Goal: Transaction & Acquisition: Obtain resource

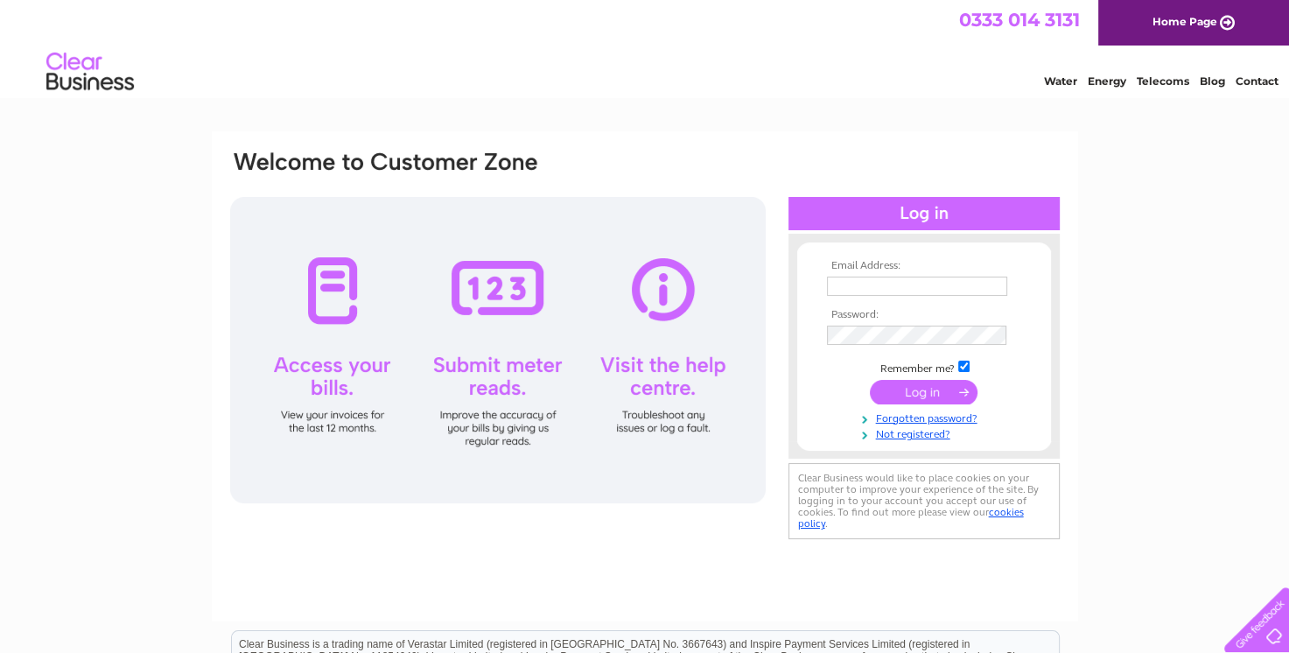
click at [848, 279] on input "text" at bounding box center [917, 286] width 180 height 19
click at [392, 55] on div "Water Energy Telecoms Blog Contact" at bounding box center [644, 74] width 1289 height 57
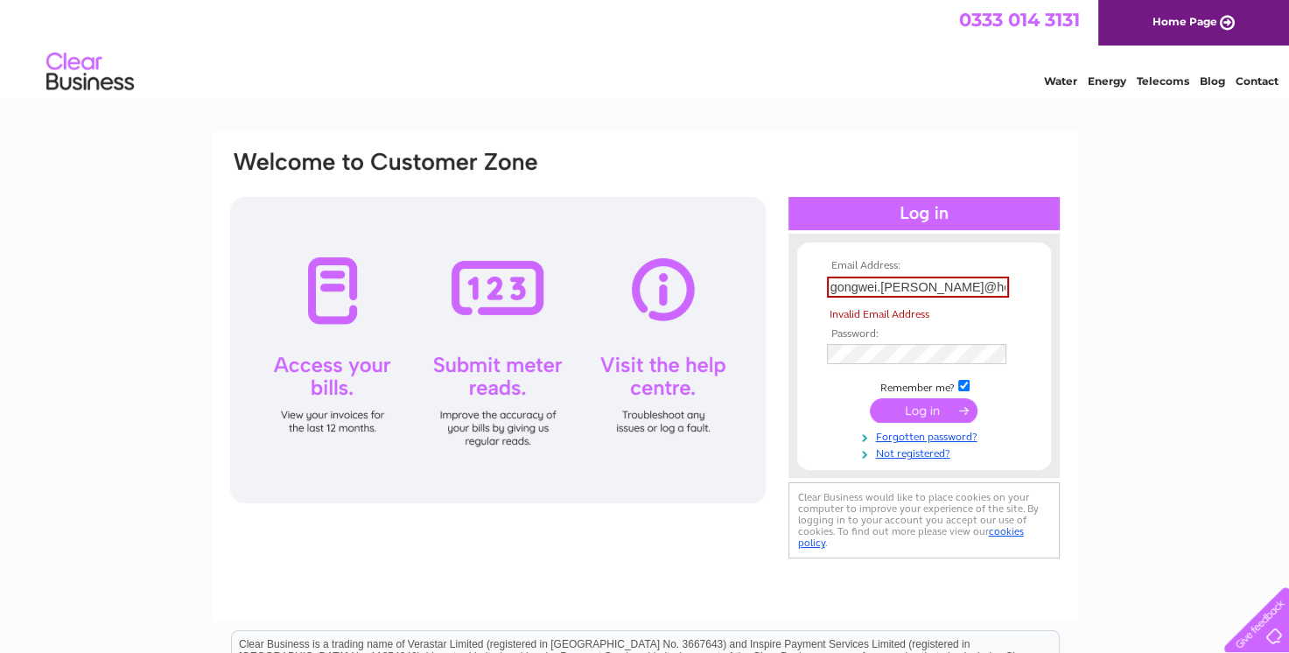
click at [958, 284] on input "gongwei.lee@hotmai" at bounding box center [918, 287] width 182 height 21
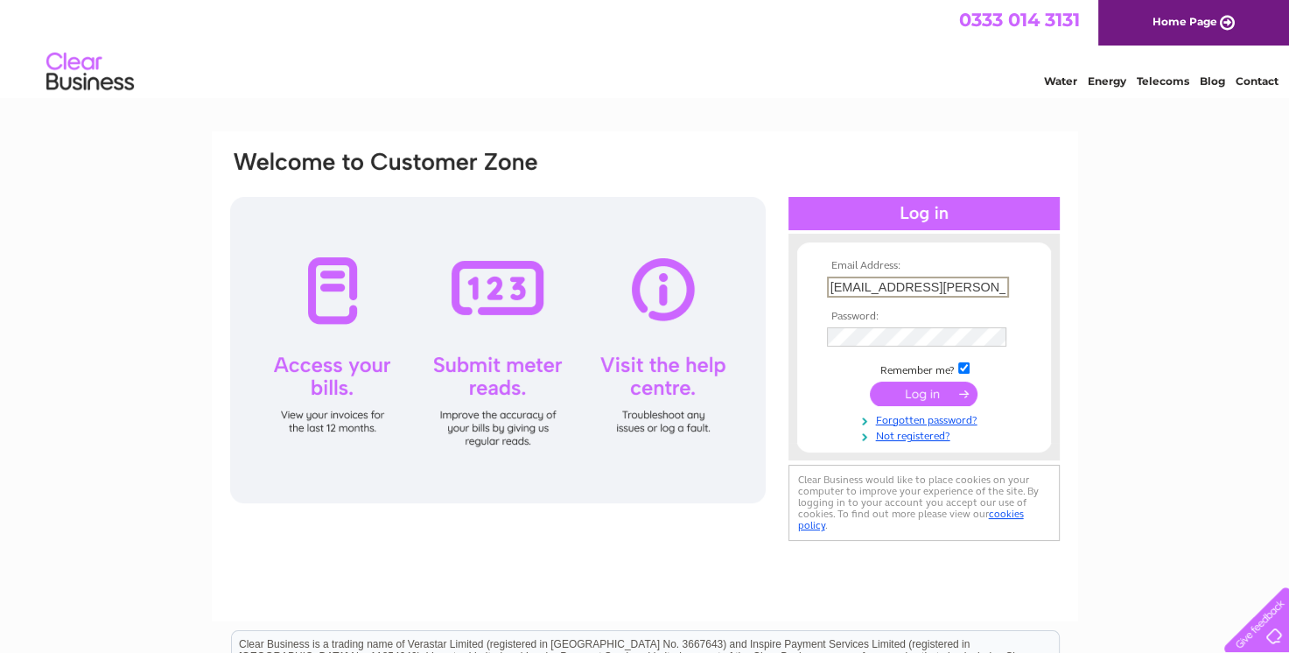
type input "gongwei.lee@hotmail.co.uk"
click at [943, 386] on input "submit" at bounding box center [924, 392] width 108 height 25
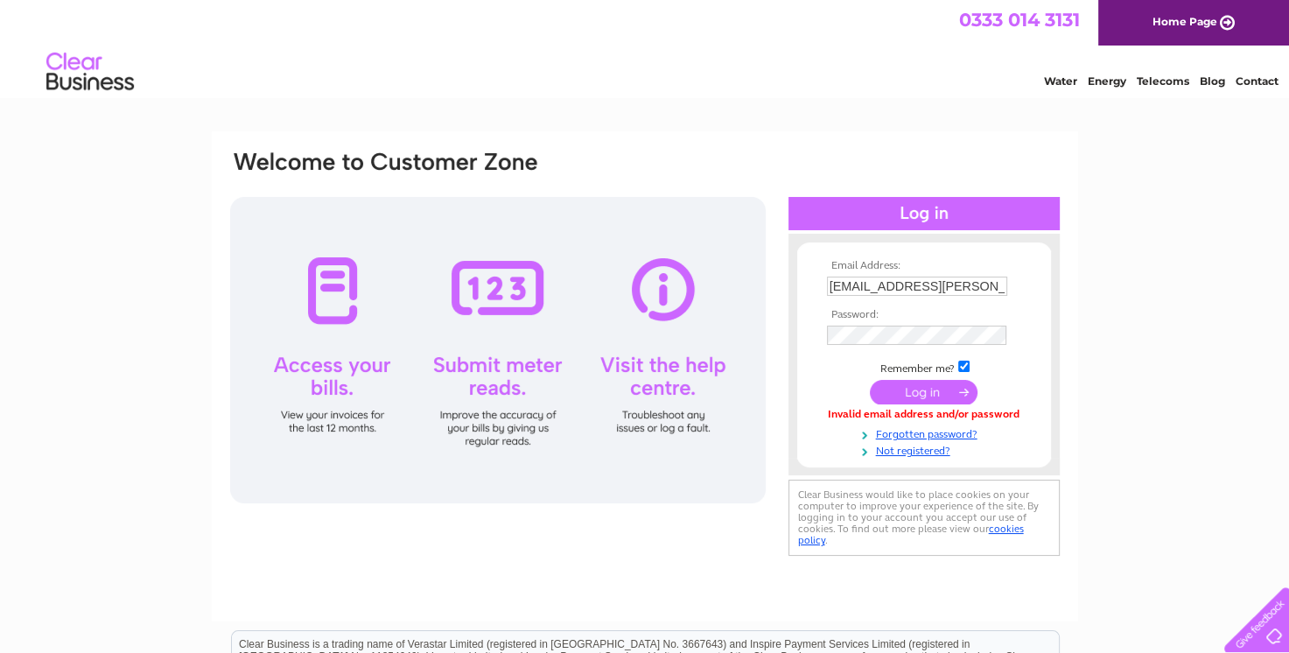
click at [963, 324] on td at bounding box center [924, 335] width 203 height 28
click at [870, 381] on input "submit" at bounding box center [924, 393] width 108 height 25
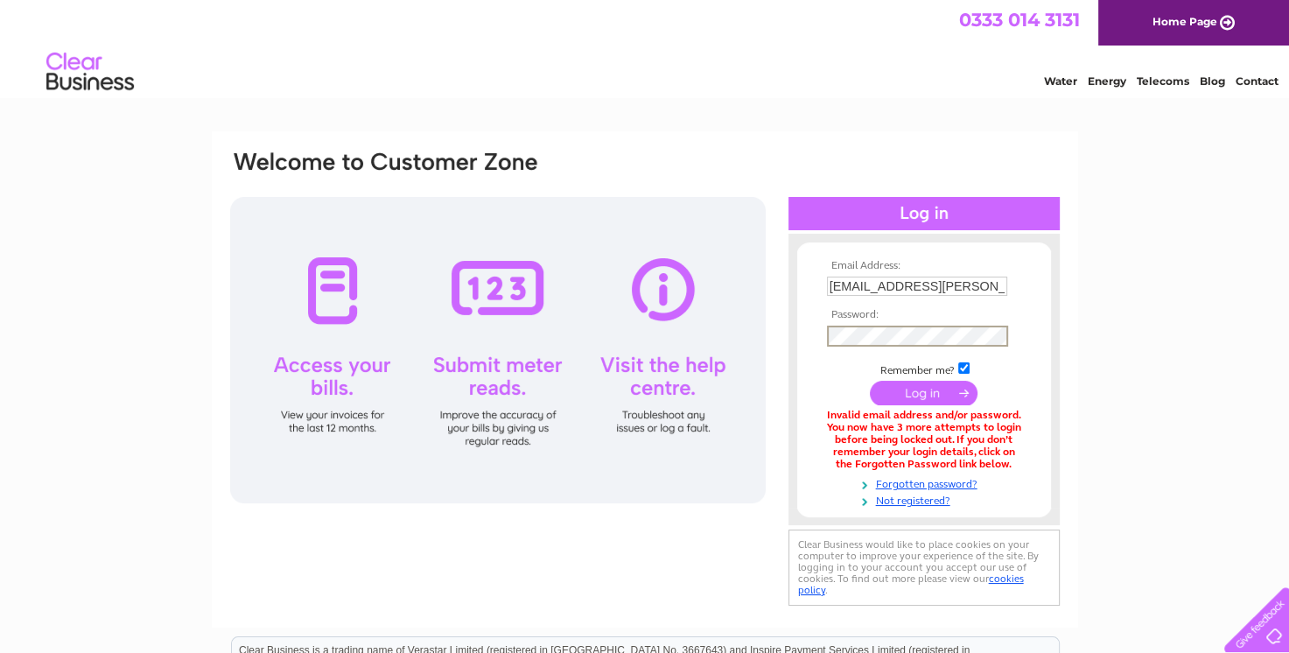
click at [923, 394] on input "submit" at bounding box center [924, 393] width 108 height 25
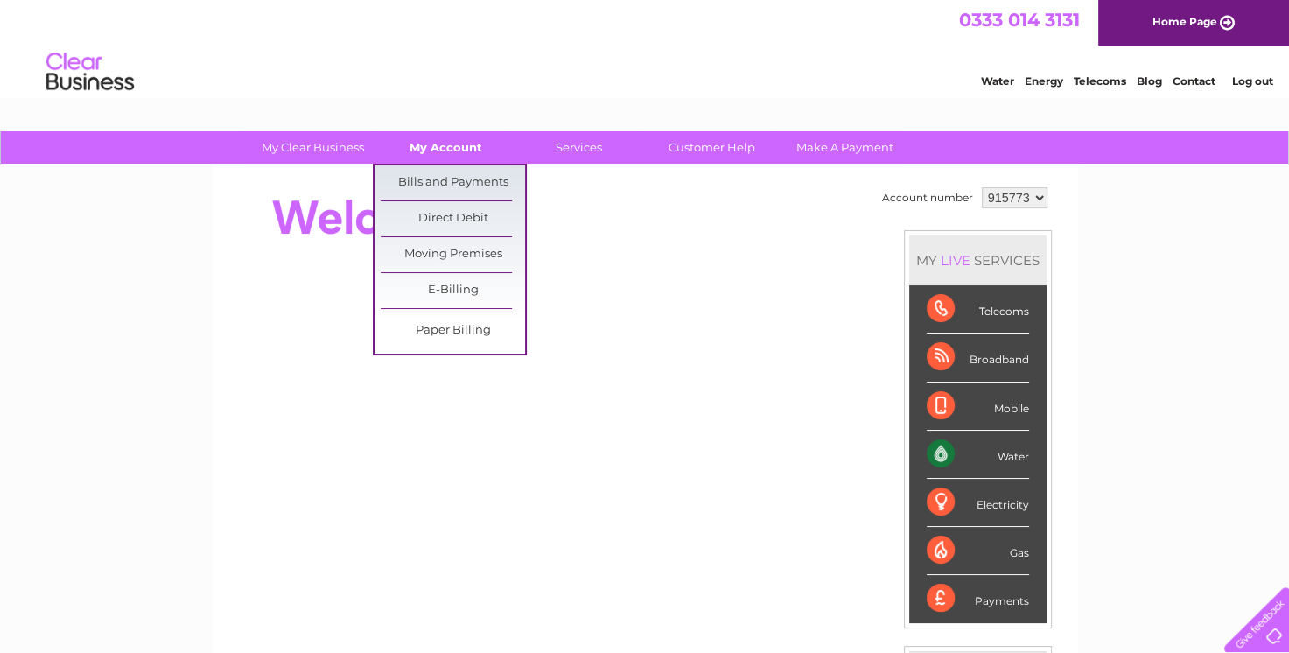
click at [459, 144] on link "My Account" at bounding box center [446, 147] width 144 height 32
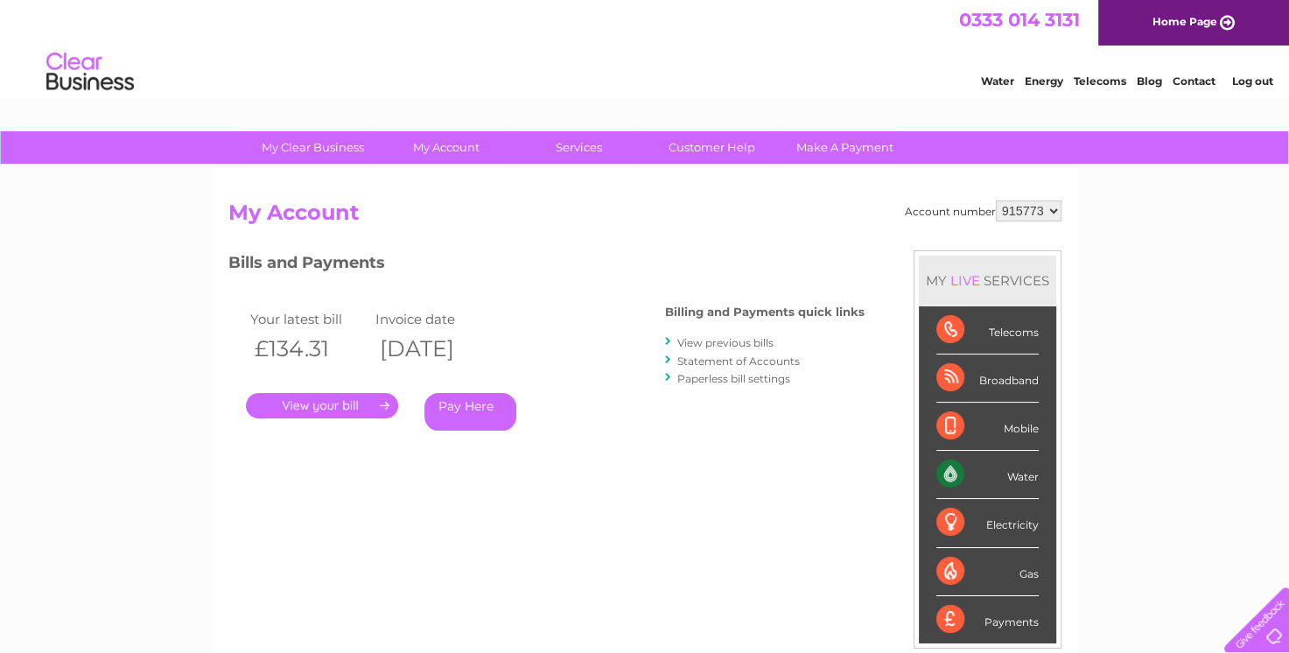
click at [747, 342] on link "View previous bills" at bounding box center [725, 342] width 96 height 13
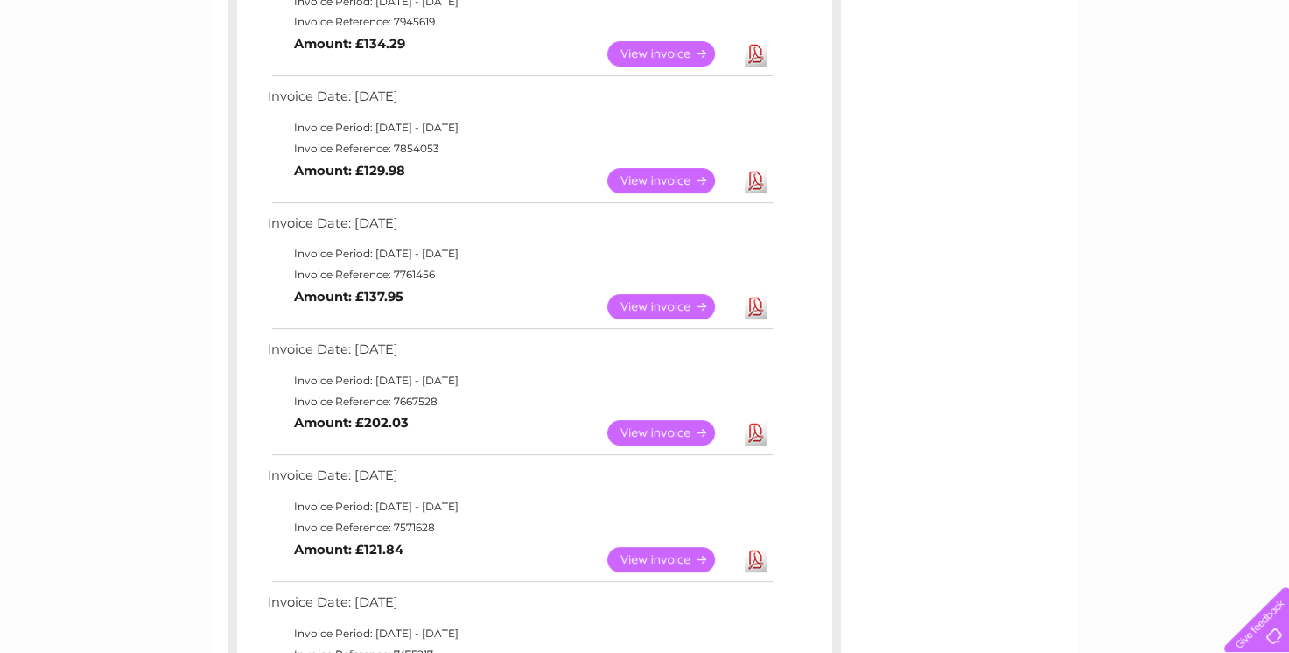
scroll to position [525, 0]
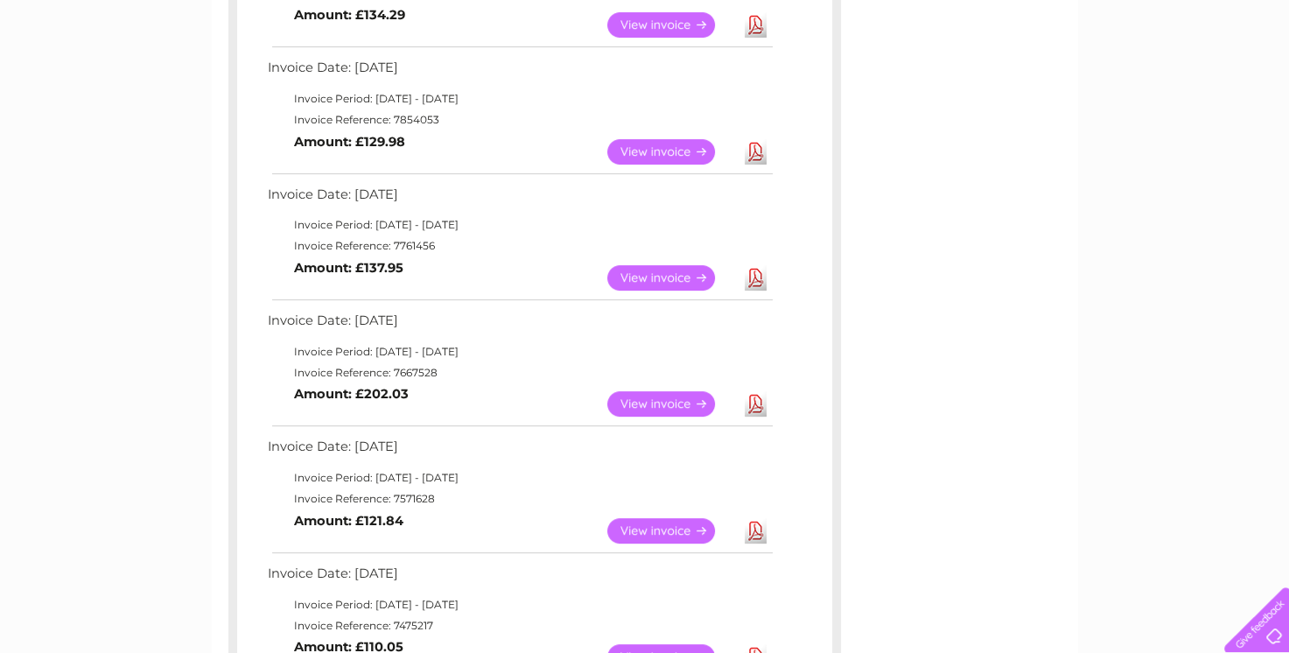
click at [757, 404] on link "Download" at bounding box center [756, 403] width 22 height 25
click at [757, 287] on link "Download" at bounding box center [756, 277] width 22 height 25
click at [755, 141] on link "Download" at bounding box center [756, 151] width 22 height 25
click at [755, 402] on link "Download" at bounding box center [756, 403] width 22 height 25
click at [756, 402] on link "Download" at bounding box center [756, 403] width 22 height 25
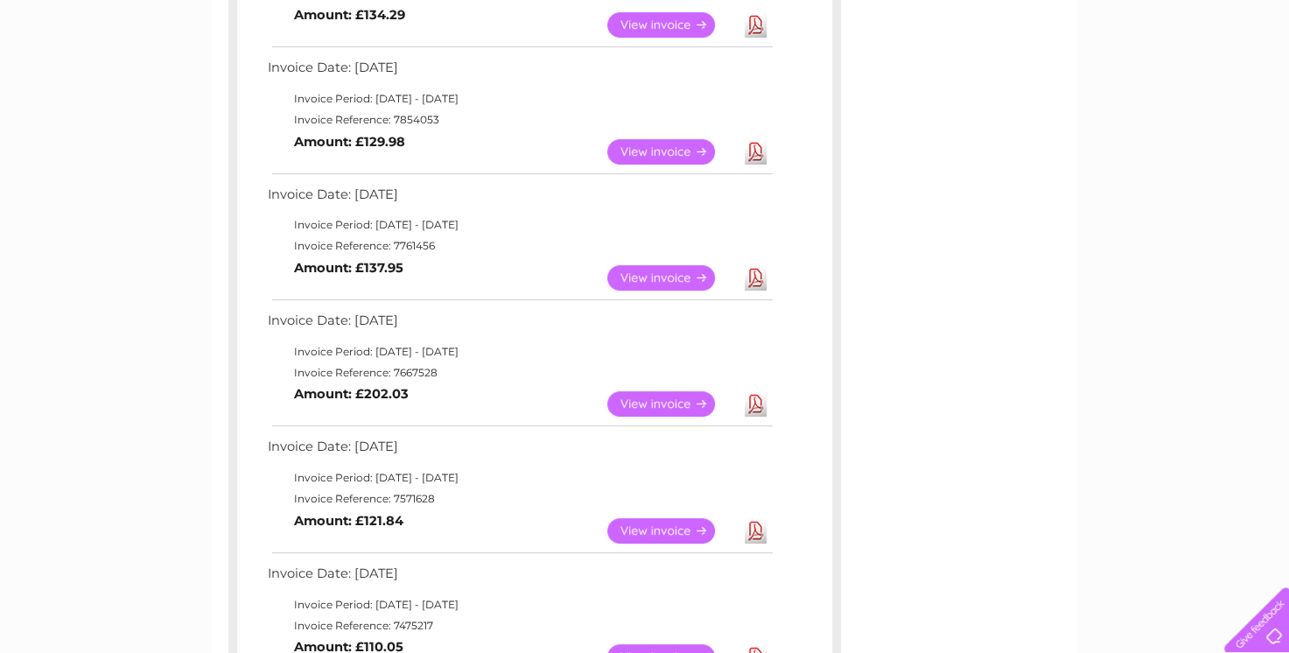
click at [617, 396] on link "View" at bounding box center [671, 403] width 129 height 25
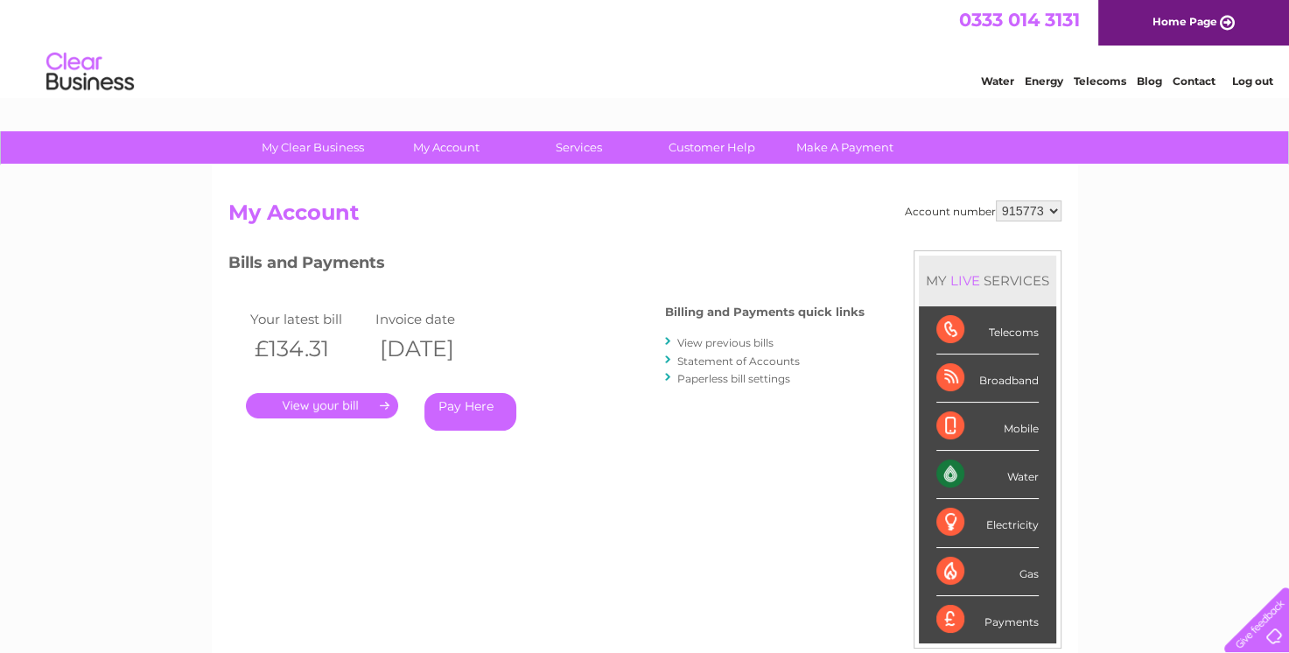
click at [741, 339] on link "View previous bills" at bounding box center [725, 342] width 96 height 13
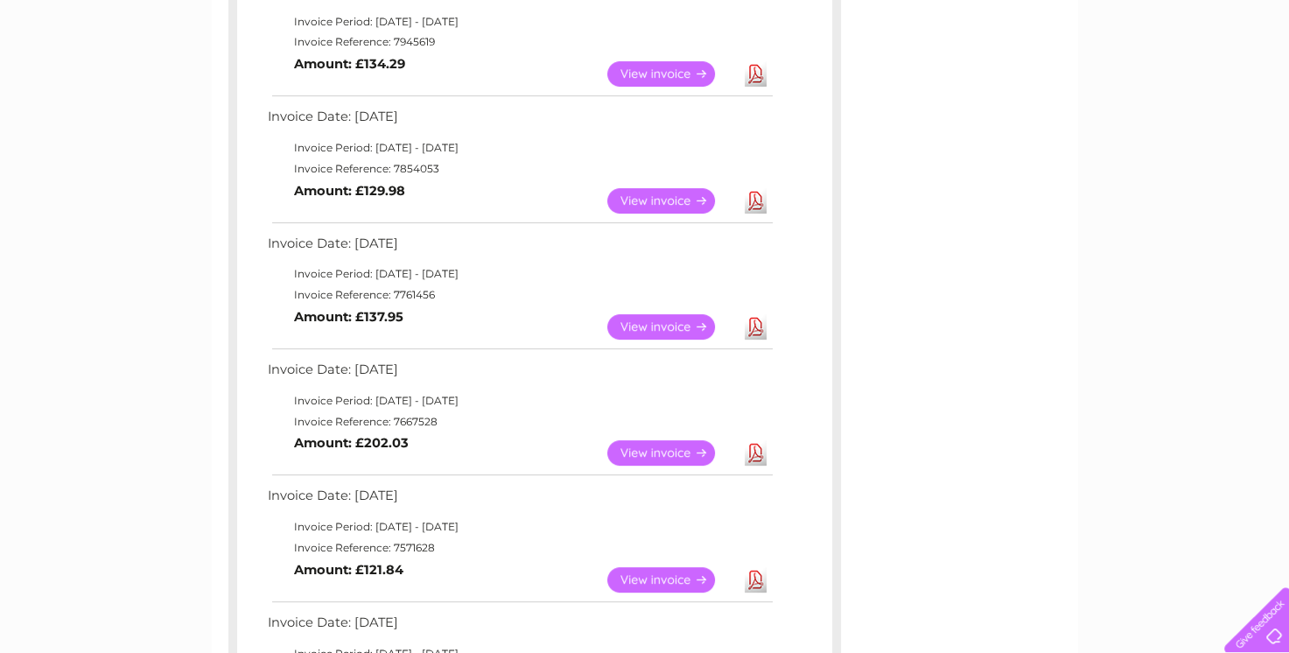
scroll to position [525, 0]
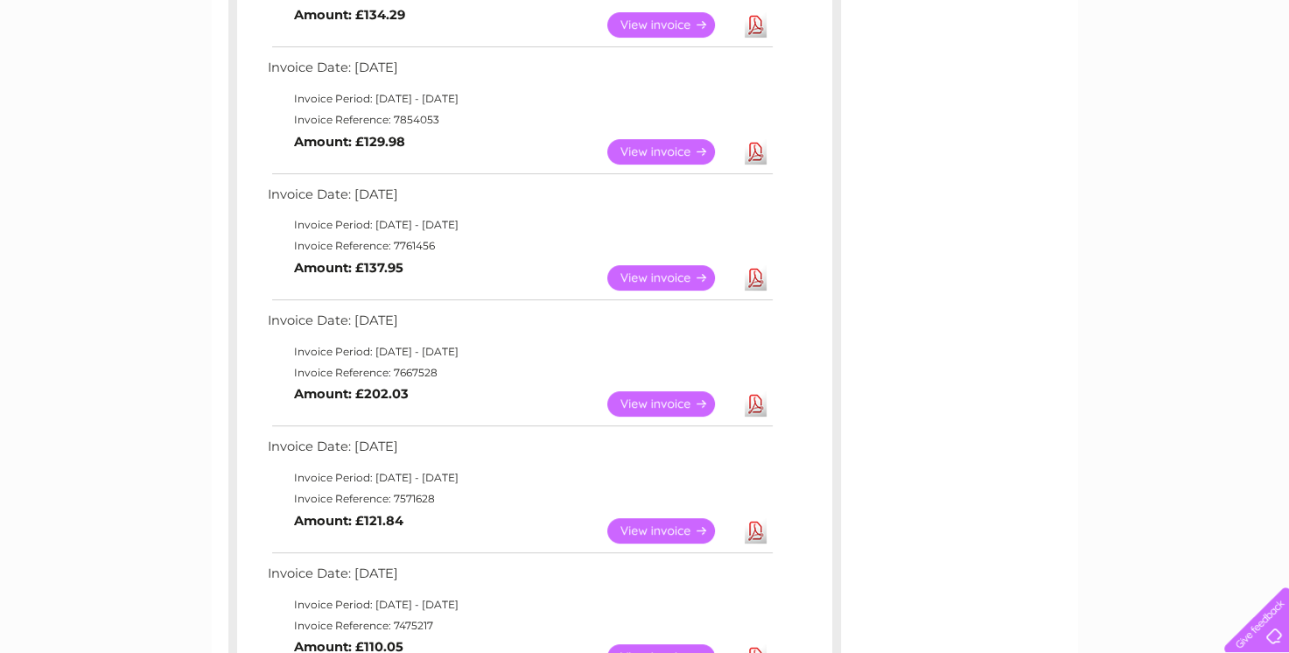
click at [757, 406] on link "Download" at bounding box center [756, 403] width 22 height 25
click at [751, 278] on link "Download" at bounding box center [756, 277] width 22 height 25
click at [755, 156] on link "Download" at bounding box center [756, 151] width 22 height 25
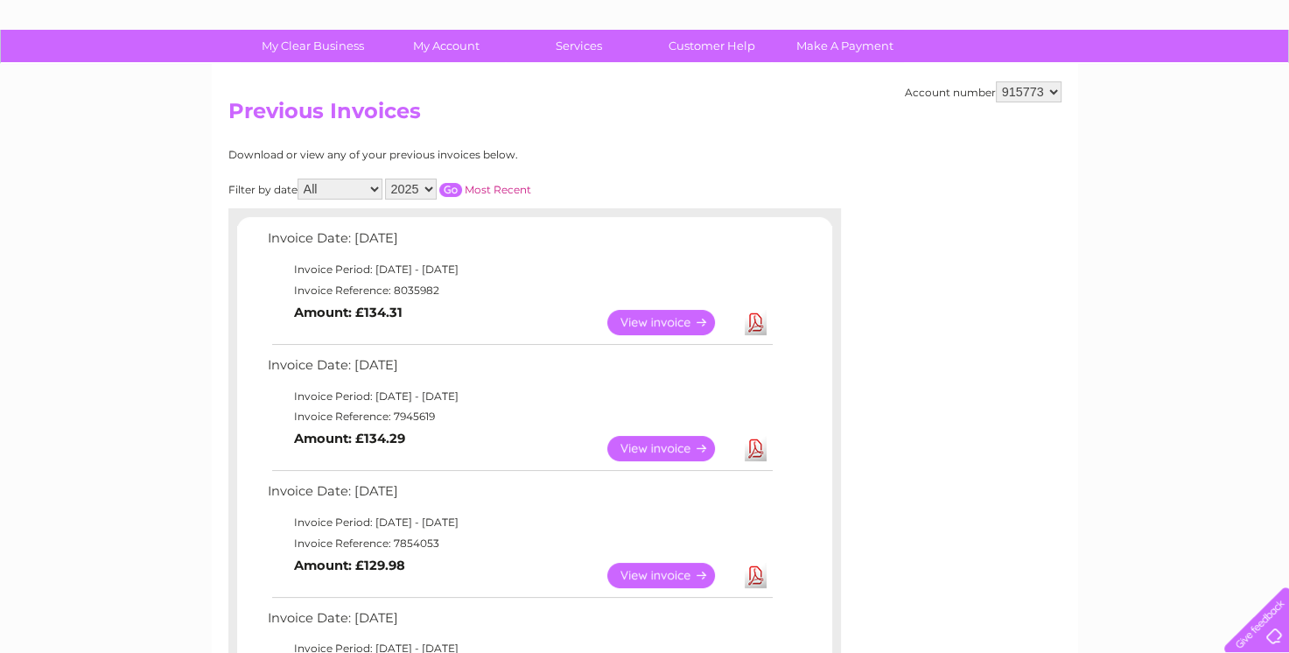
scroll to position [0, 0]
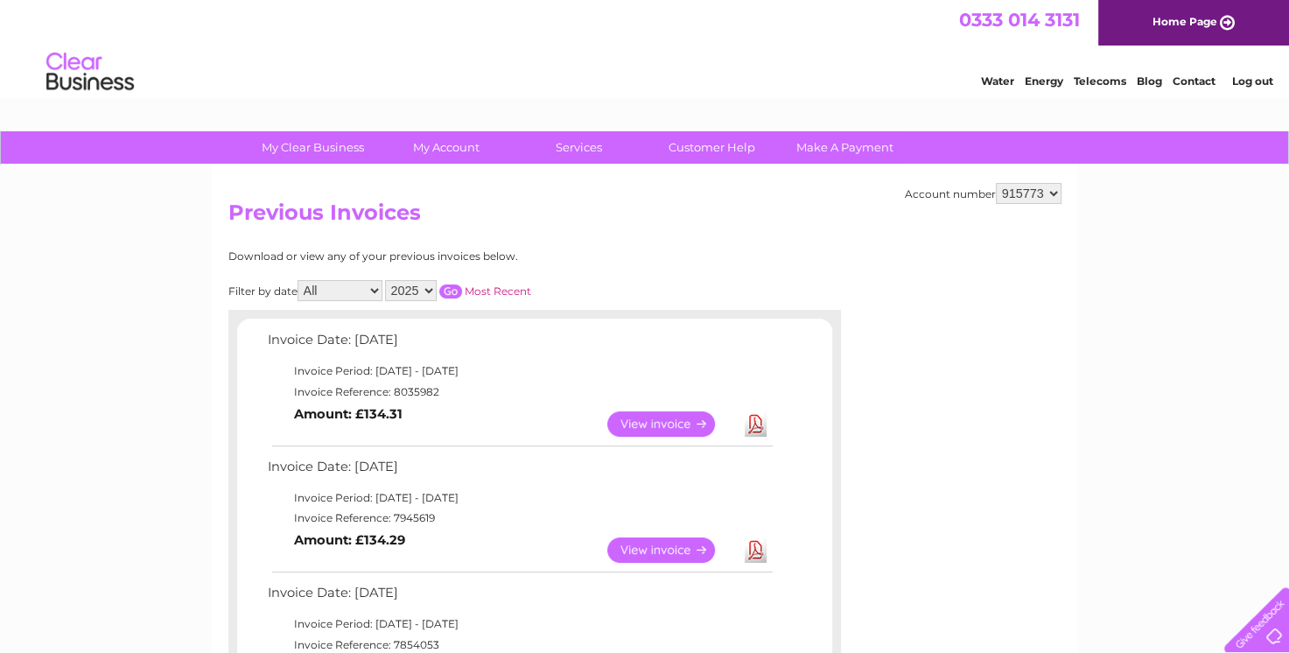
click at [1249, 81] on link "Log out" at bounding box center [1251, 80] width 41 height 13
